Goal: Task Accomplishment & Management: Manage account settings

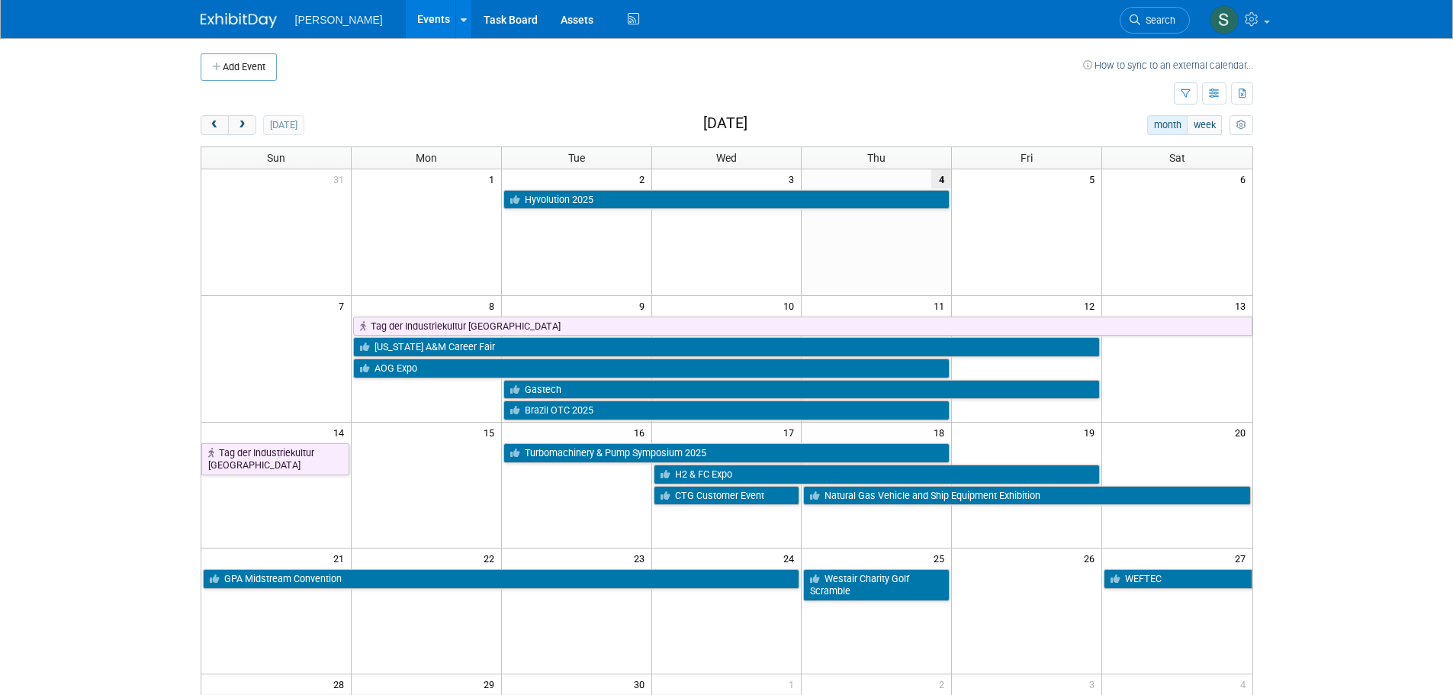
click at [130, 281] on body "Nikkiso CEIG Events Add Event Bulk Upload Events Shareable Event Boards Recentl…" at bounding box center [726, 347] width 1453 height 695
click at [593, 95] on td at bounding box center [687, 94] width 973 height 27
click at [72, 206] on body "Nikkiso CEIG Events Add Event Bulk Upload Events Shareable Event Boards Recentl…" at bounding box center [726, 347] width 1453 height 695
click at [146, 181] on body "Nikkiso CEIG Events Add Event Bulk Upload Events Shareable Event Boards Recentl…" at bounding box center [726, 347] width 1453 height 695
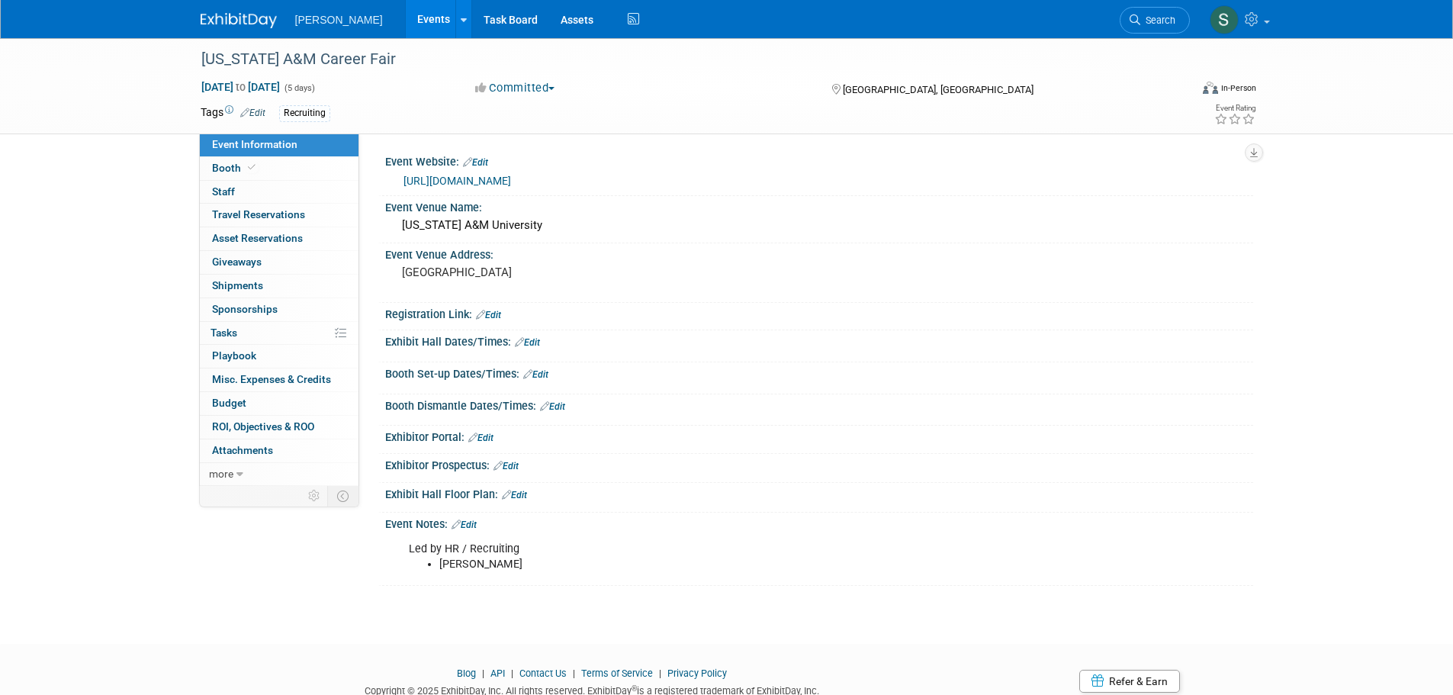
click at [270, 107] on td "Recruiting" at bounding box center [671, 114] width 812 height 18
click at [263, 111] on link "Edit" at bounding box center [252, 113] width 25 height 11
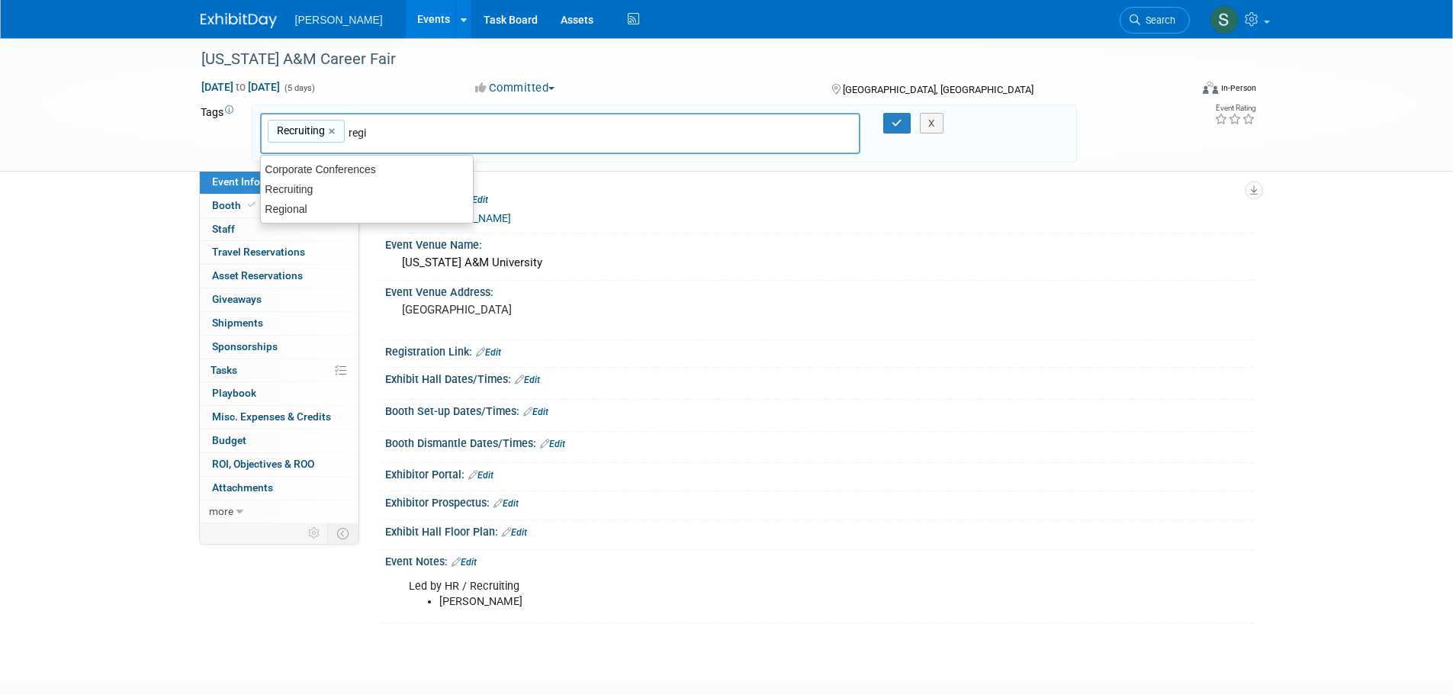
type input "regio"
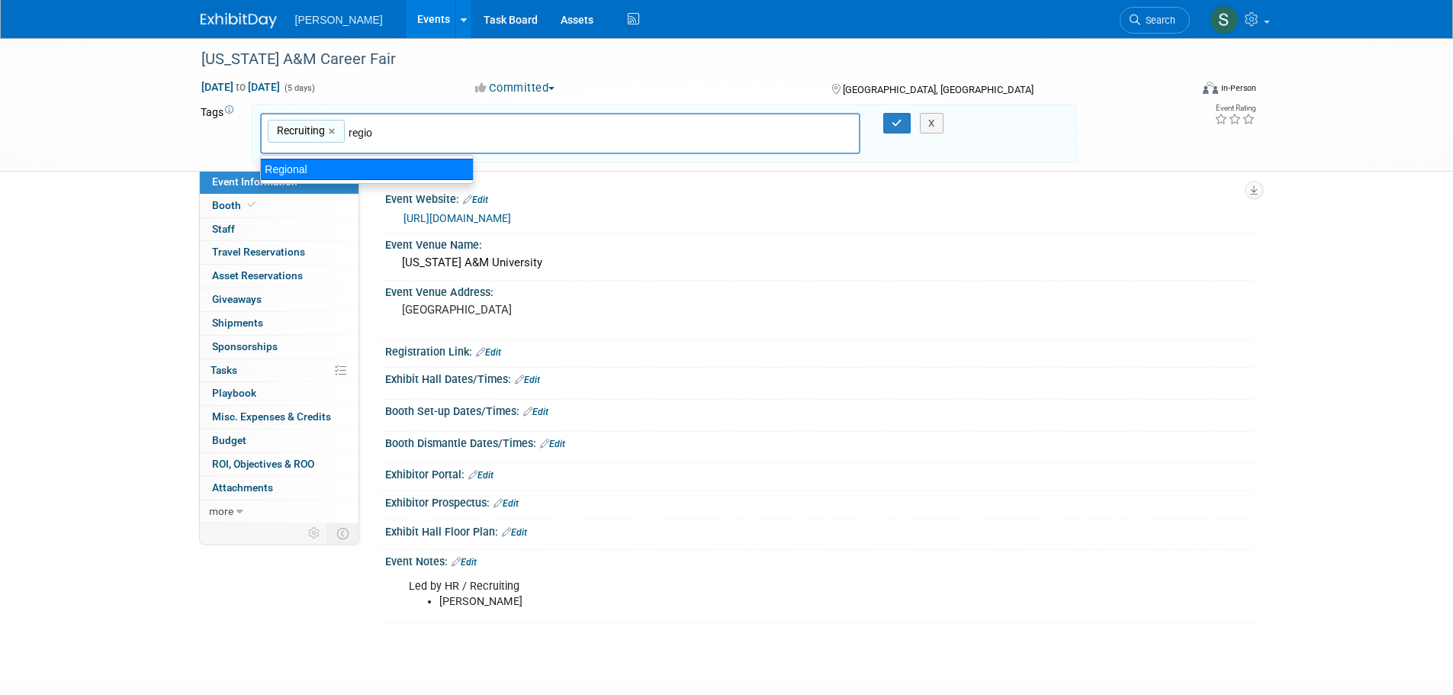
click at [378, 164] on div "Regional" at bounding box center [367, 169] width 214 height 21
type input "Recruiting, Regional"
click at [892, 126] on icon "button" at bounding box center [897, 123] width 11 height 10
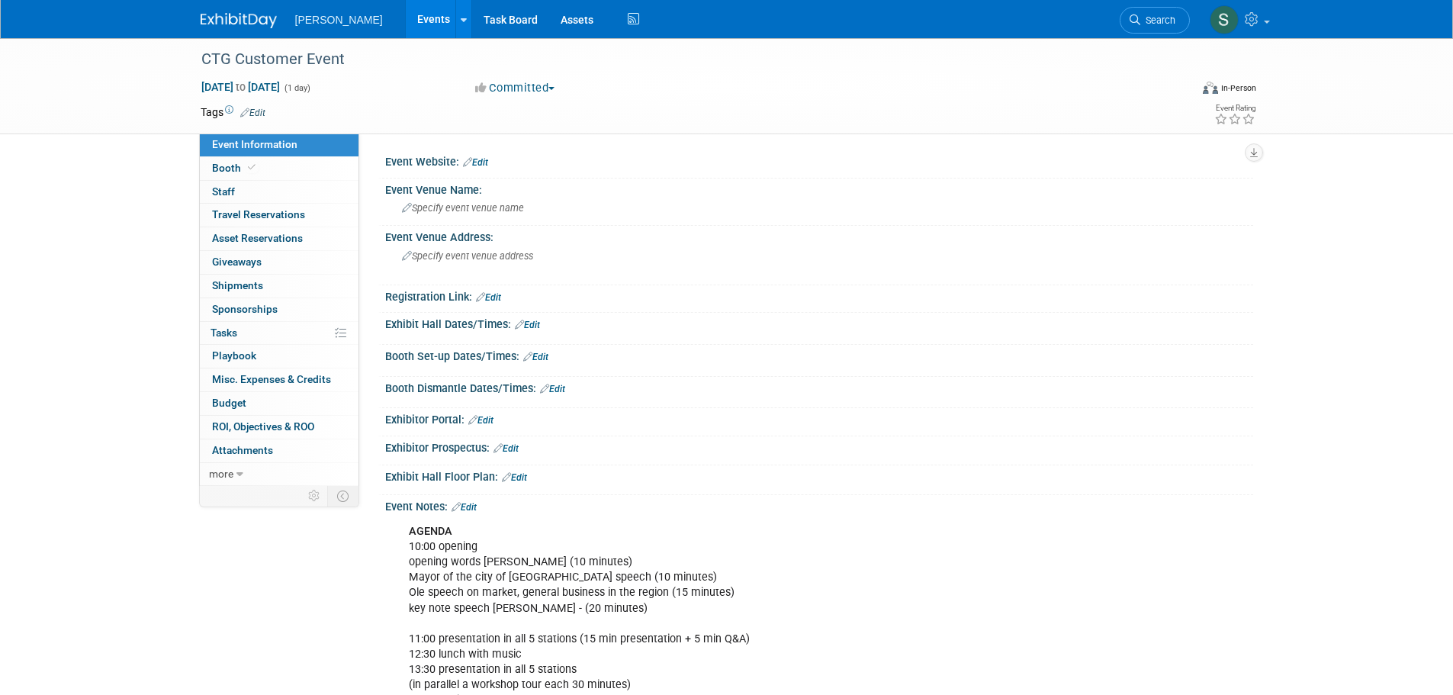
click at [251, 114] on link "Edit" at bounding box center [252, 113] width 25 height 11
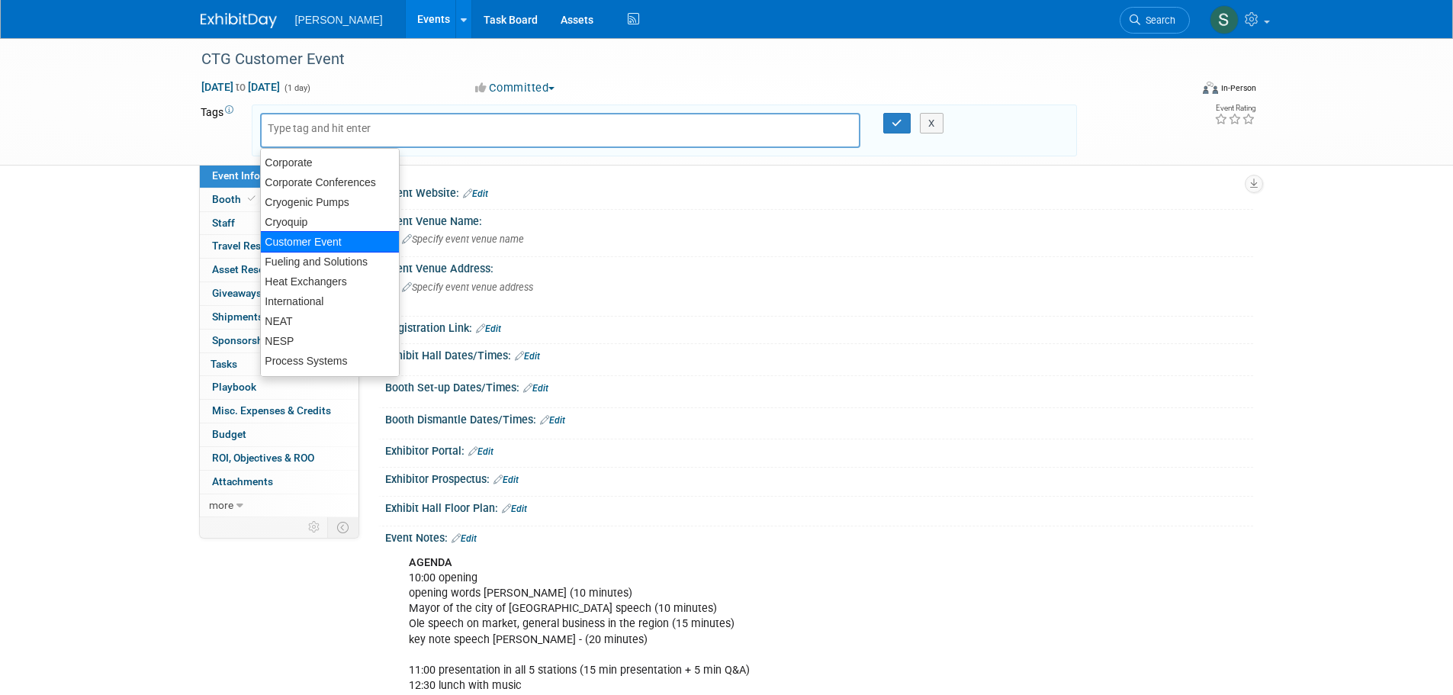
click at [316, 237] on div "Customer Event" at bounding box center [330, 241] width 140 height 21
type input "Customer Event"
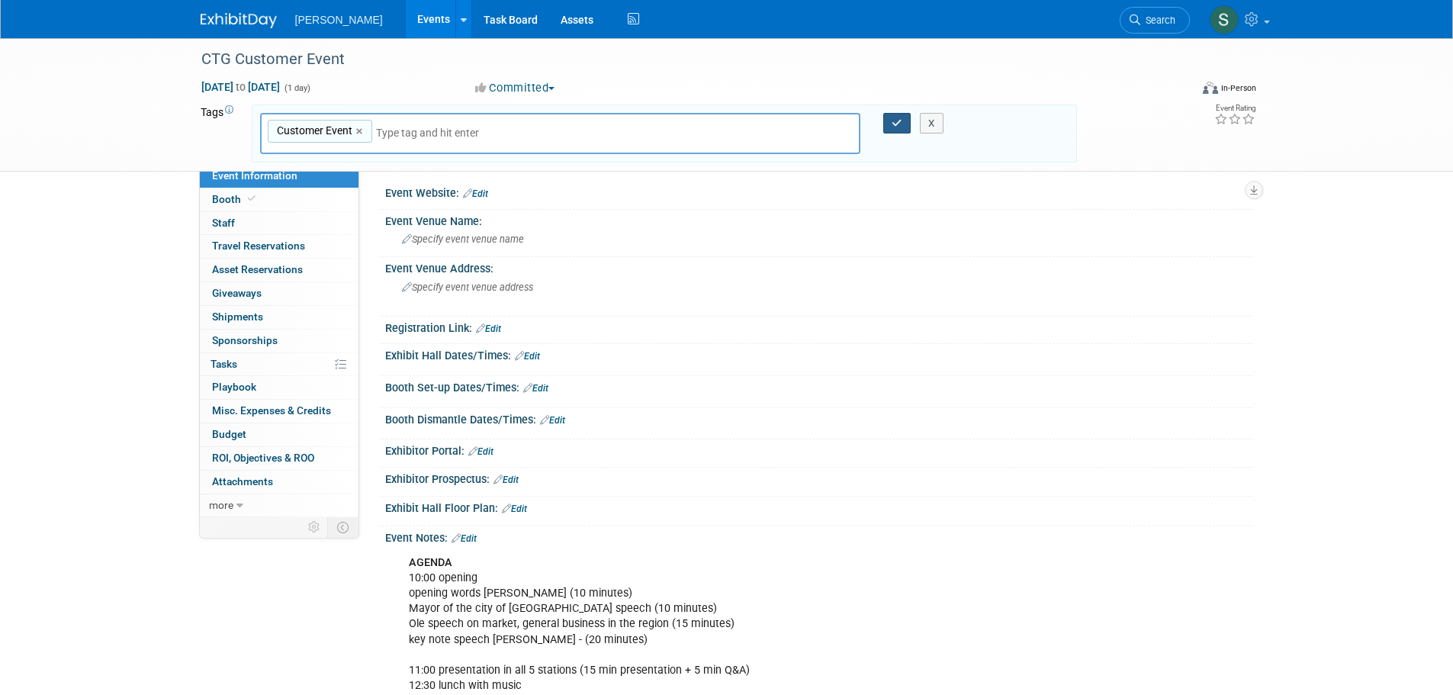
click at [896, 125] on icon "button" at bounding box center [897, 123] width 11 height 10
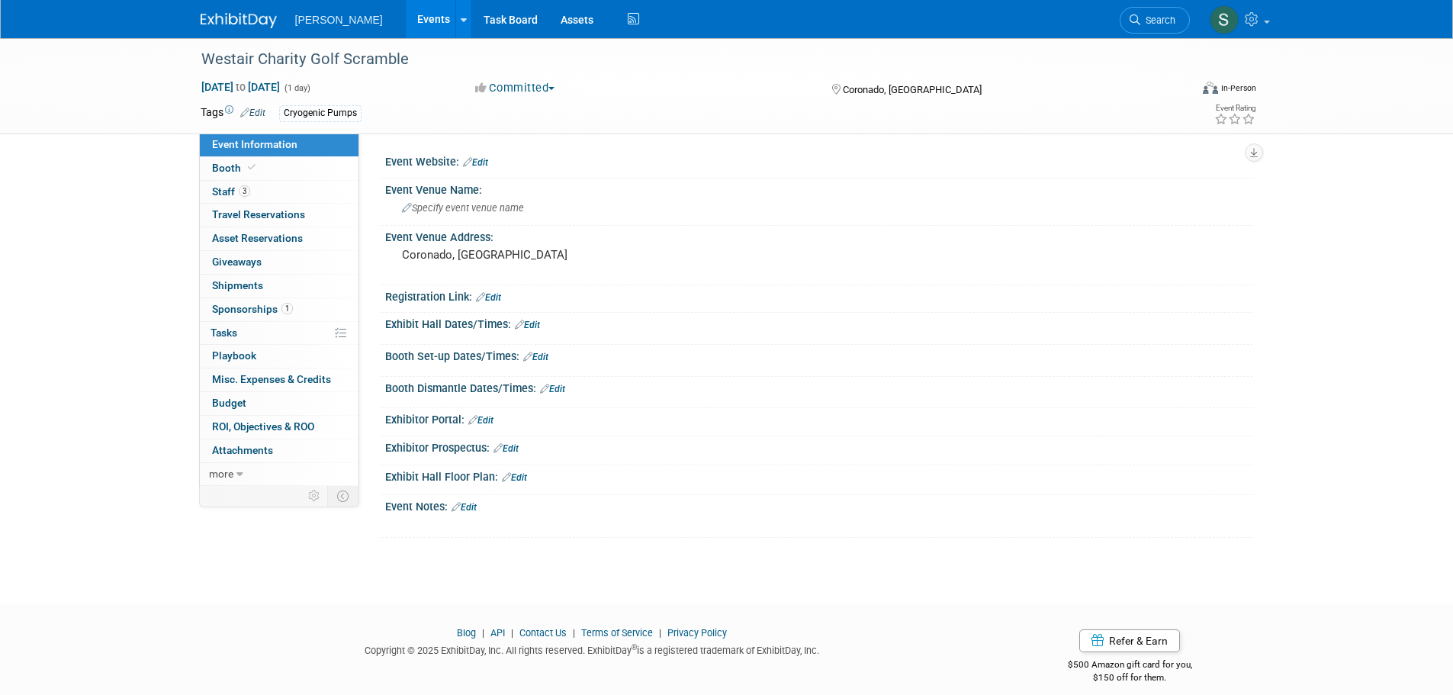
click at [256, 113] on link "Edit" at bounding box center [252, 113] width 25 height 11
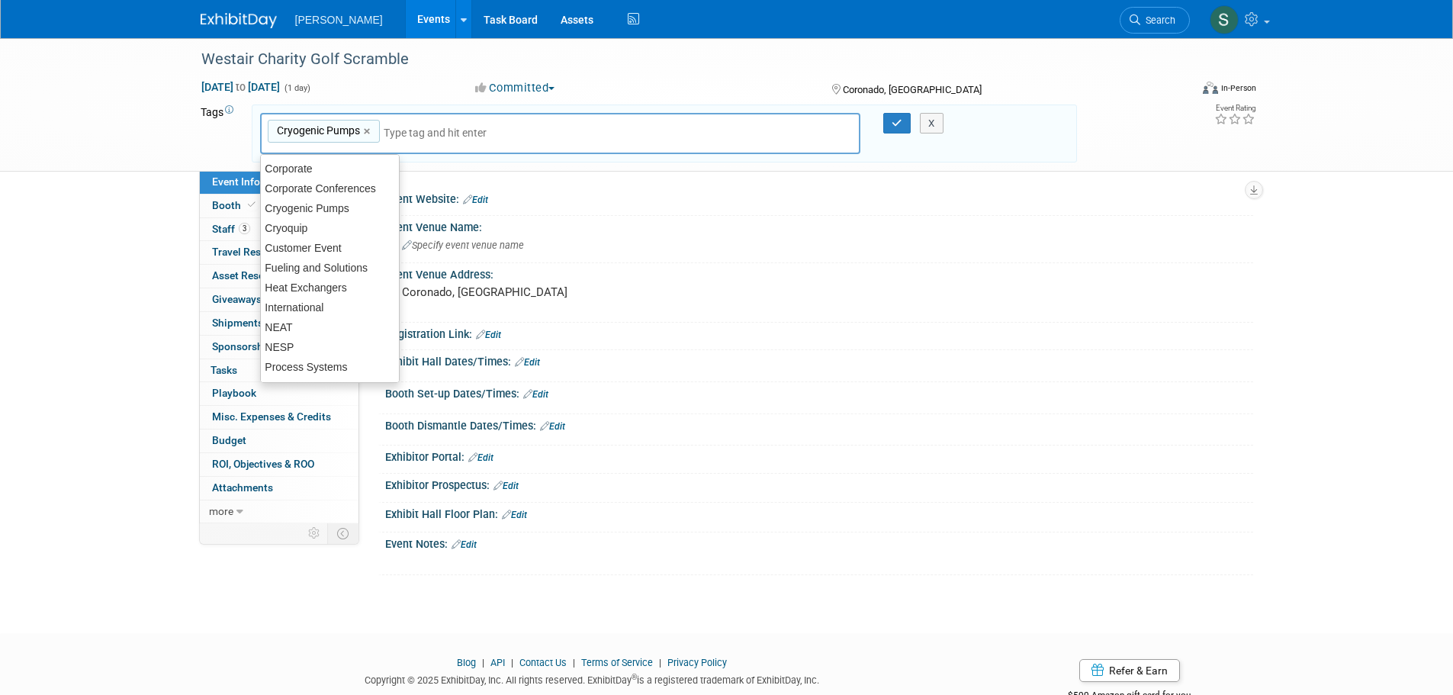
click at [425, 130] on input "text" at bounding box center [445, 132] width 122 height 15
type input "reg"
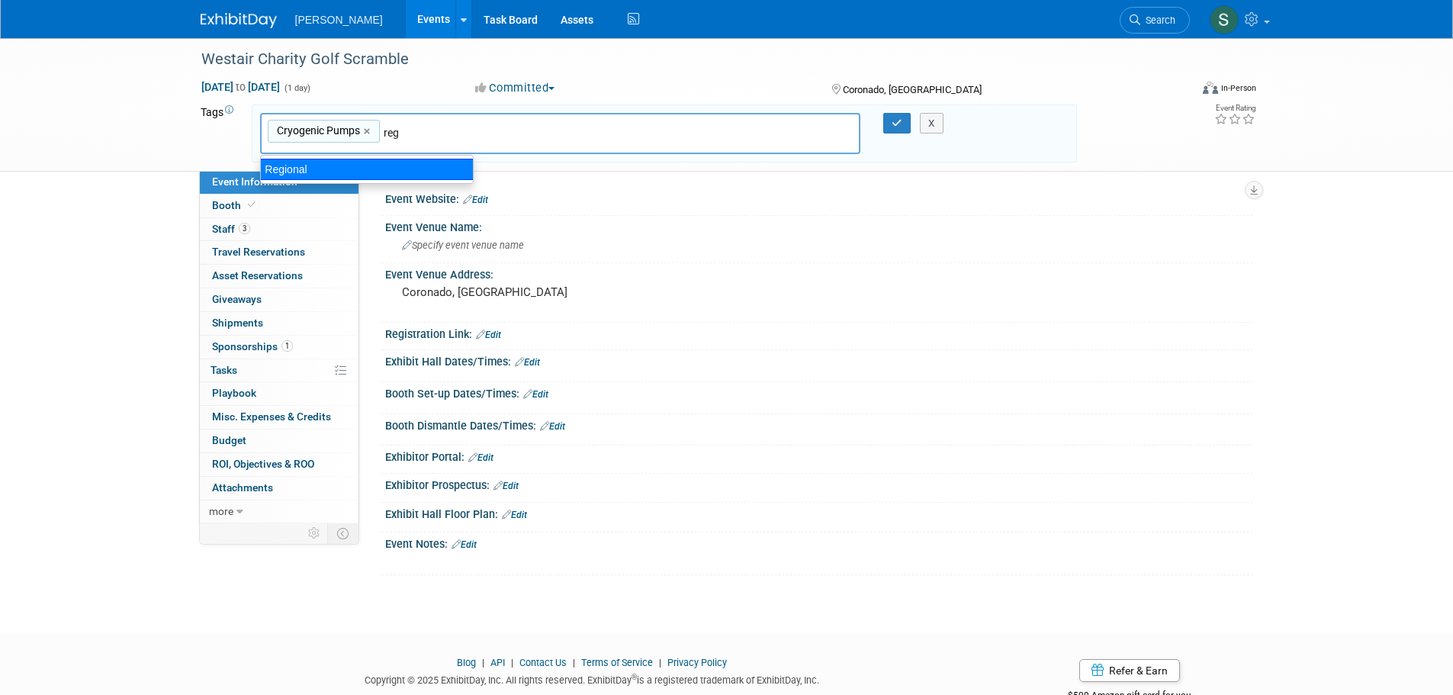
click at [379, 159] on div "Regional" at bounding box center [367, 169] width 214 height 21
type input "Cryogenic Pumps, Regional"
click at [896, 124] on icon "button" at bounding box center [897, 123] width 11 height 10
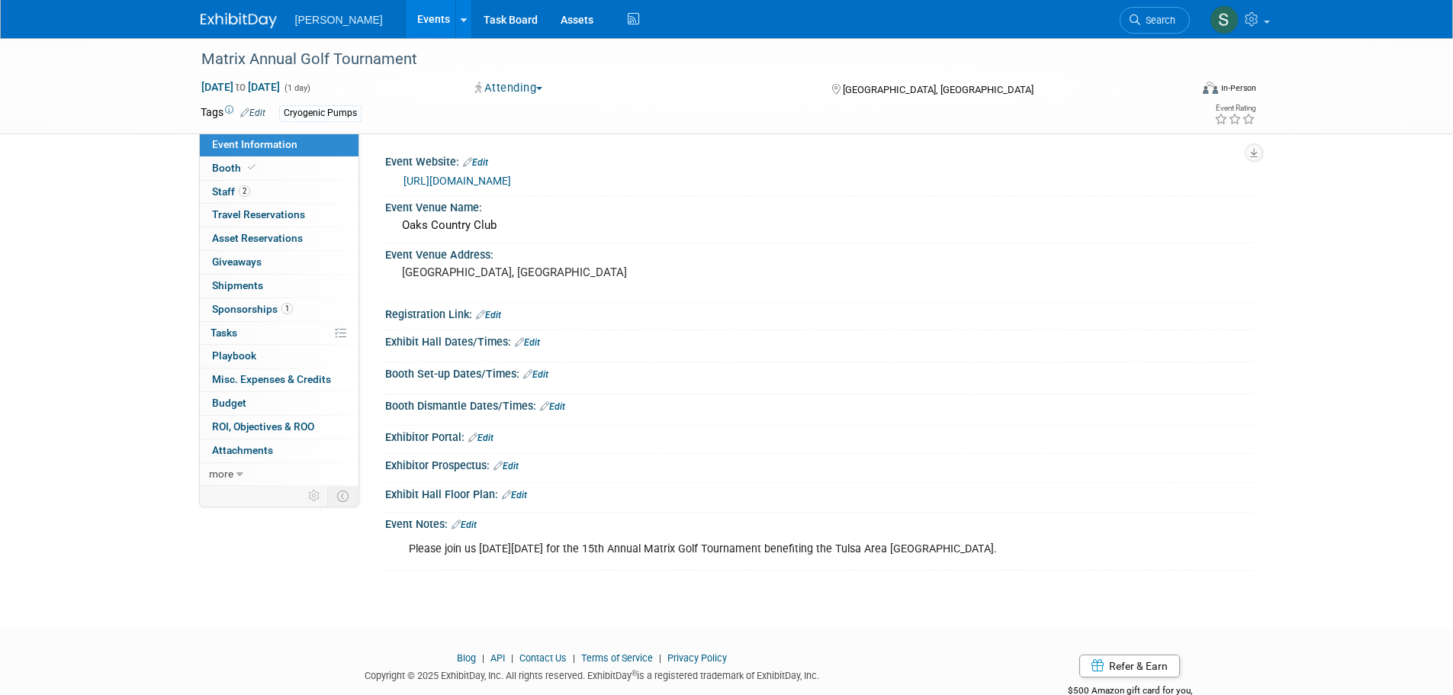
click at [265, 110] on link "Edit" at bounding box center [252, 113] width 25 height 11
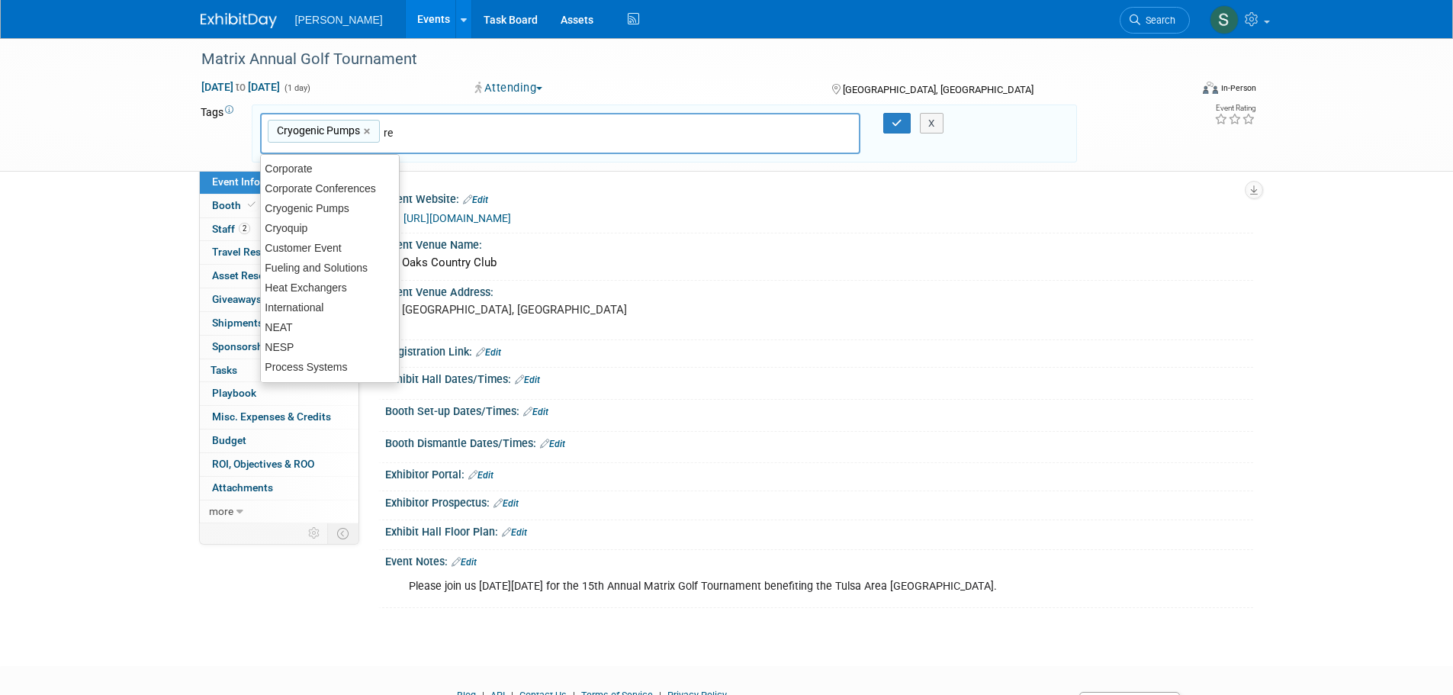
type input "reg"
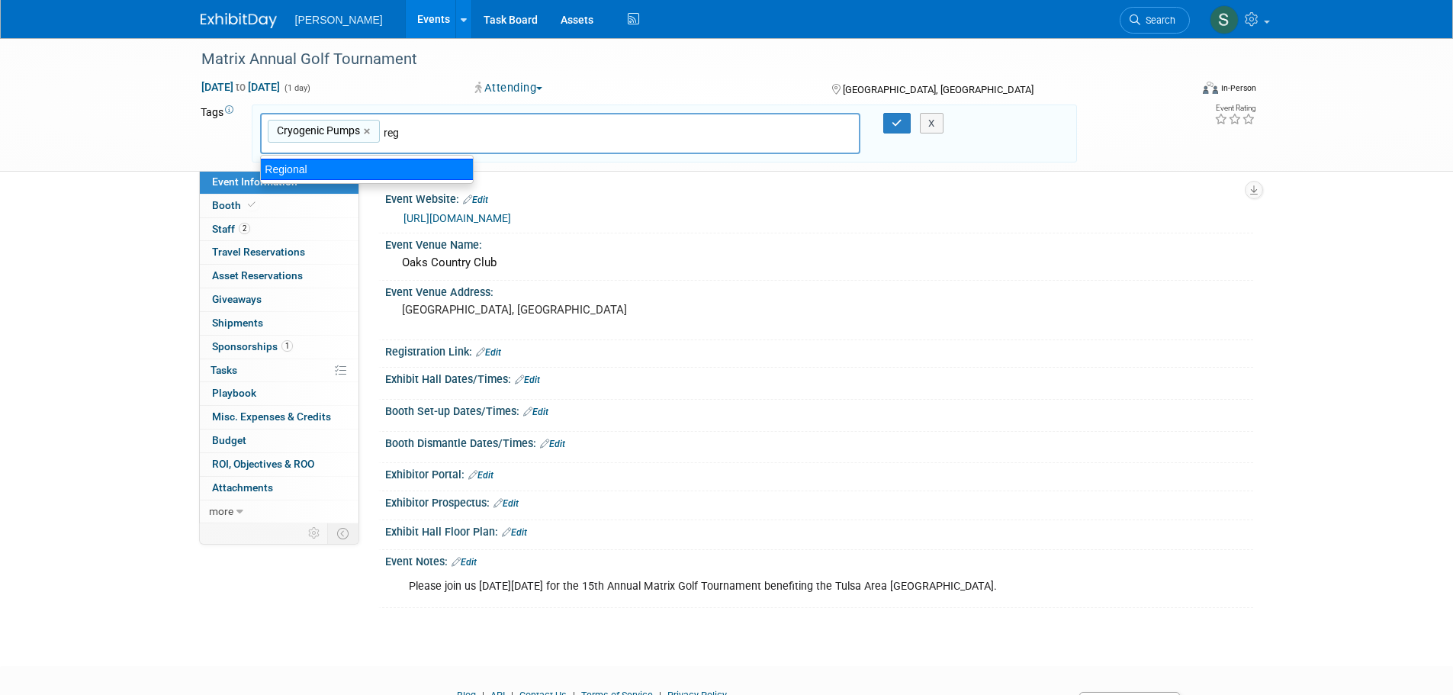
click at [423, 172] on div "Regional" at bounding box center [367, 169] width 214 height 21
type input "Cryogenic Pumps, Regional"
click at [899, 130] on button "button" at bounding box center [896, 123] width 27 height 21
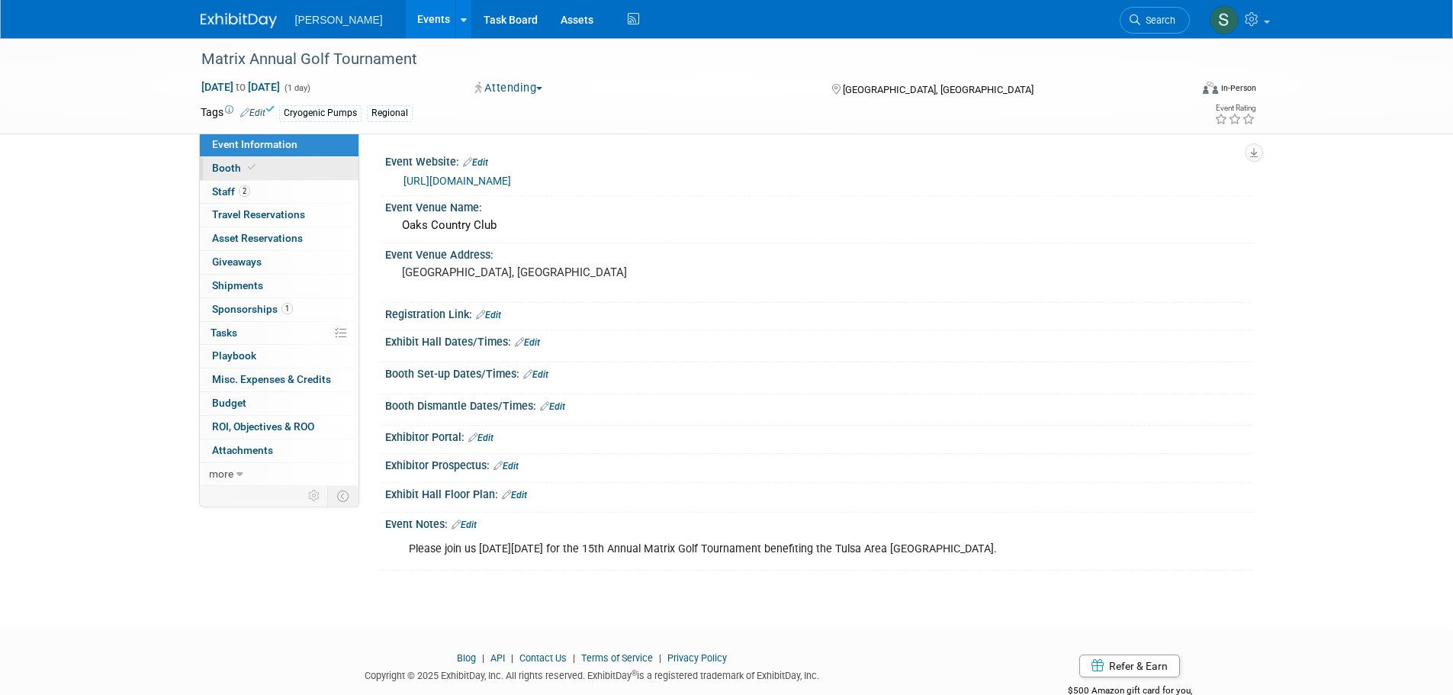
click at [327, 172] on link "Booth" at bounding box center [279, 168] width 159 height 23
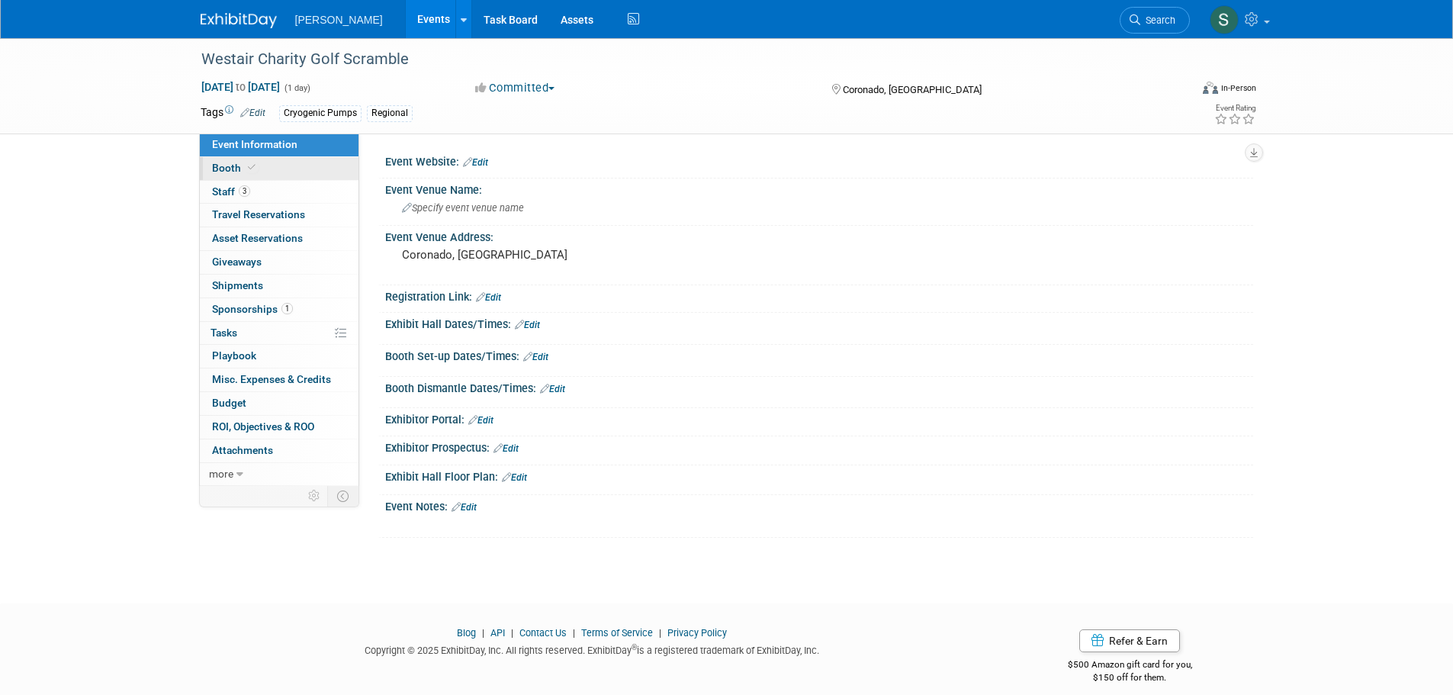
click at [257, 161] on link "Booth" at bounding box center [279, 168] width 159 height 23
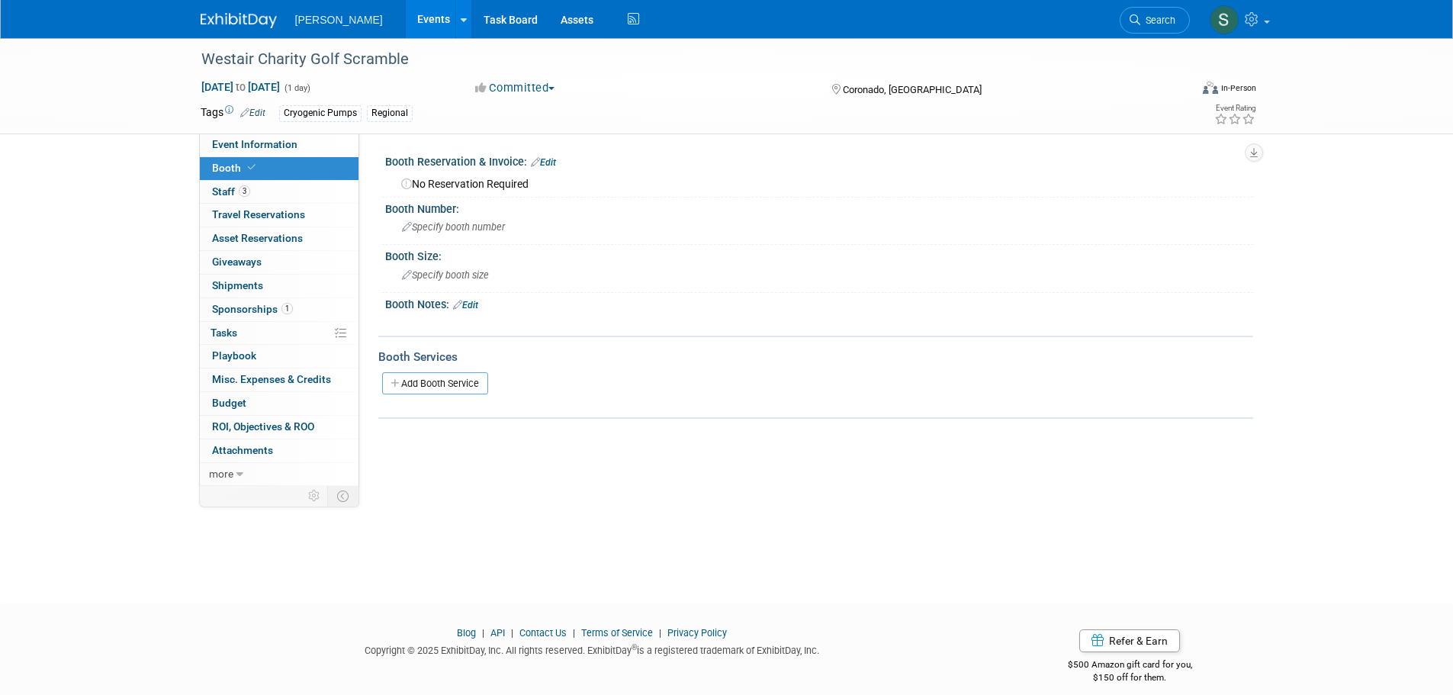
click at [516, 92] on button "Committed" at bounding box center [515, 88] width 91 height 16
click at [522, 171] on link "Attending" at bounding box center [531, 176] width 121 height 21
click at [688, 493] on div "Westair Charity Golf Scramble [DATE] to [DATE] (1 day) [DATE] to [DATE] Attendi…" at bounding box center [726, 307] width 1453 height 538
